Goal: Find specific page/section: Find specific page/section

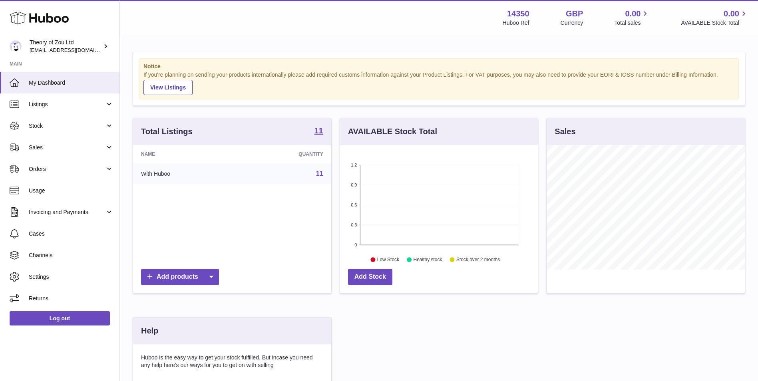
scroll to position [125, 198]
click at [78, 132] on link "Stock" at bounding box center [59, 126] width 119 height 22
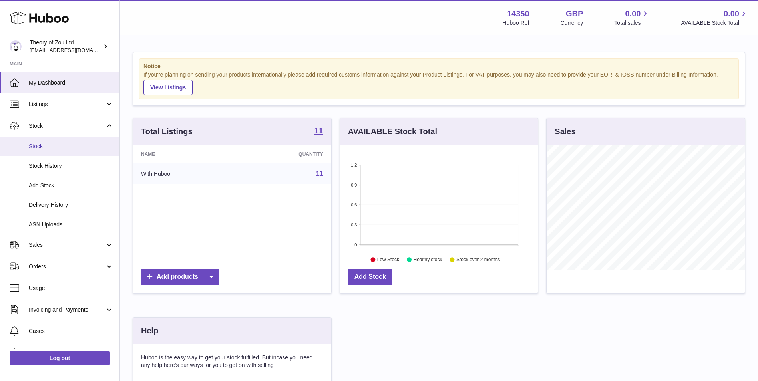
click at [77, 149] on span "Stock" at bounding box center [71, 147] width 85 height 8
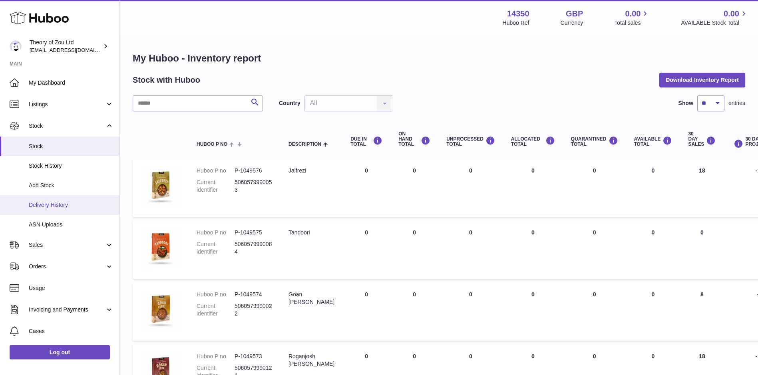
click at [95, 200] on link "Delivery History" at bounding box center [59, 205] width 119 height 20
